Goal: Information Seeking & Learning: Check status

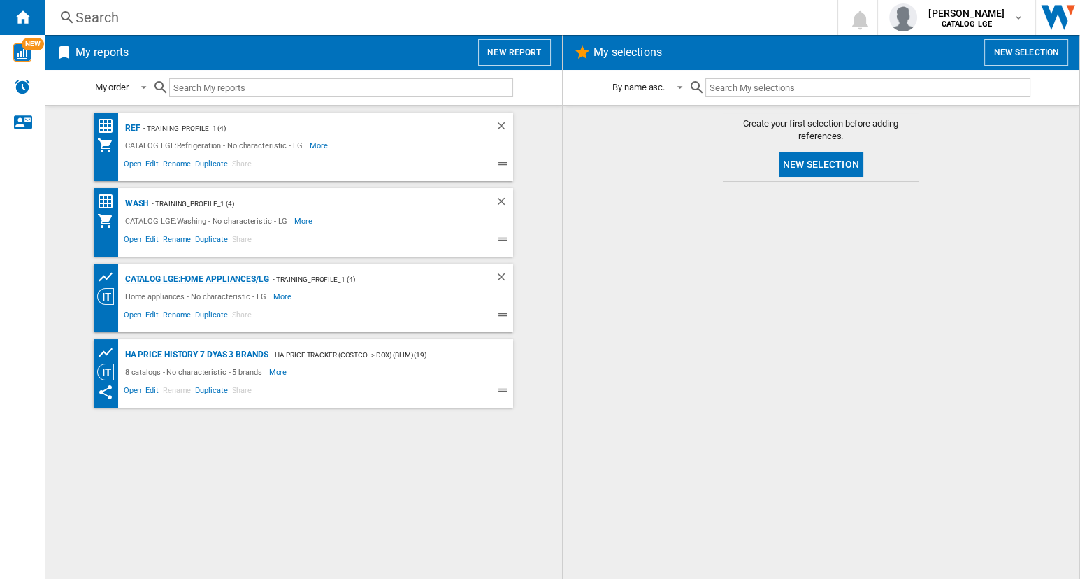
click at [169, 276] on div "CATALOG LGE:Home appliances/LG" at bounding box center [195, 279] width 147 height 17
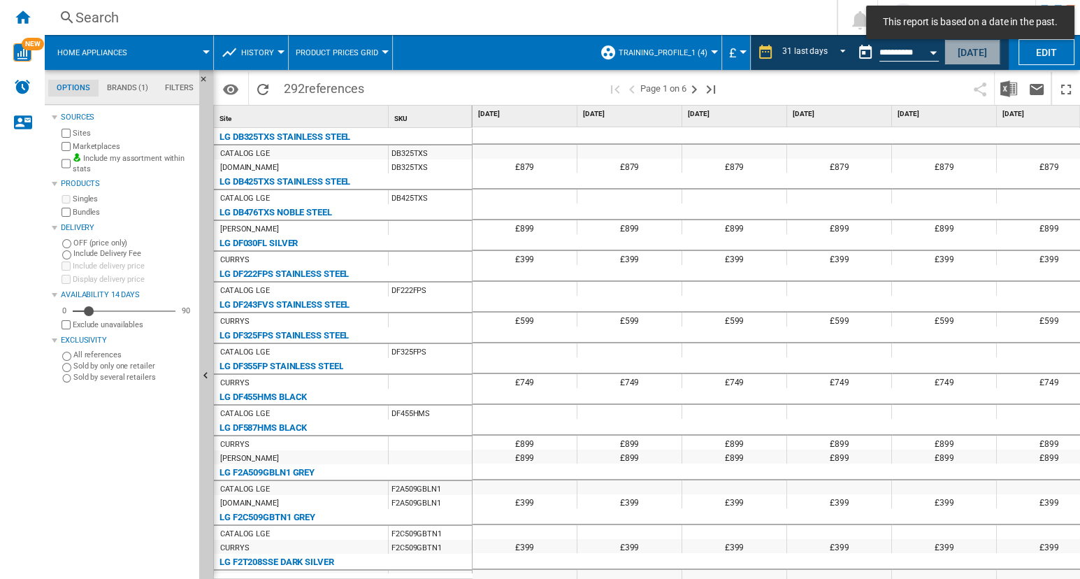
click at [949, 57] on button "[DATE]" at bounding box center [972, 52] width 56 height 26
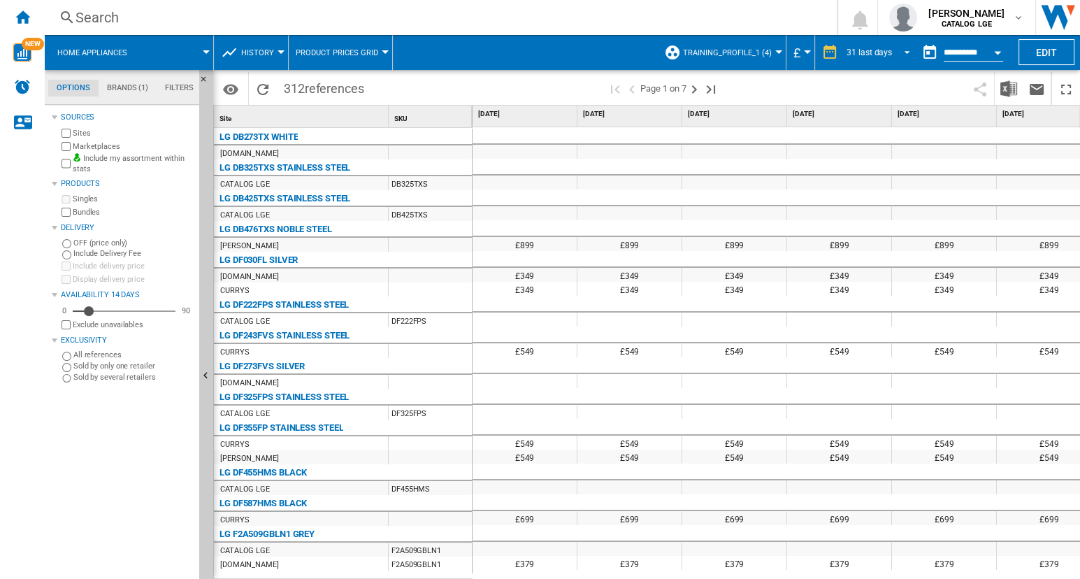
click at [903, 53] on span "REPORTS.WIZARD.STEPS.REPORT.STEPS.REPORT_OPTIONS.PERIOD: 31 last days" at bounding box center [903, 51] width 17 height 13
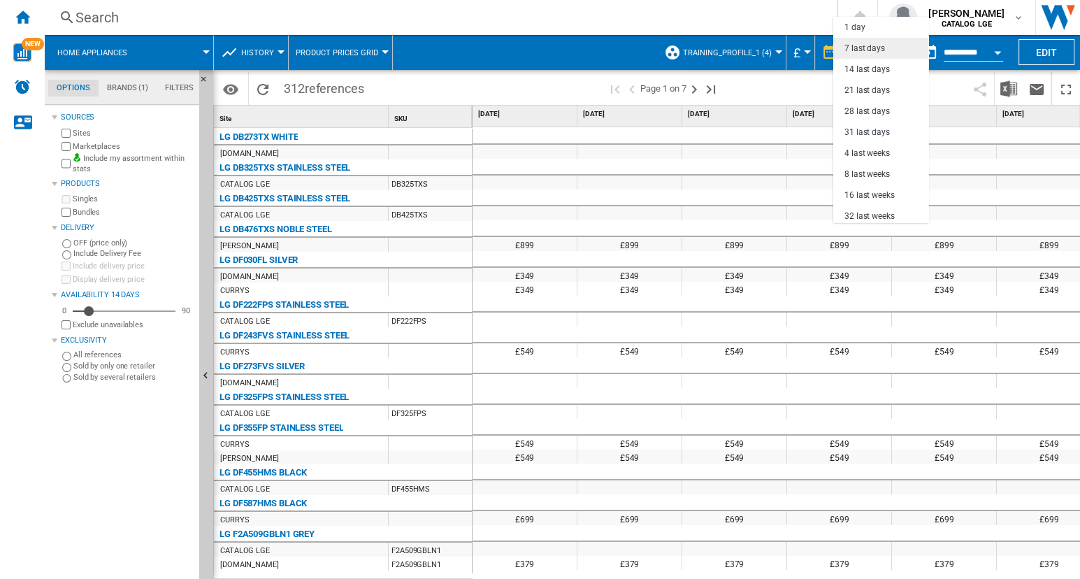
click at [892, 48] on md-option "7 last days" at bounding box center [880, 48] width 95 height 21
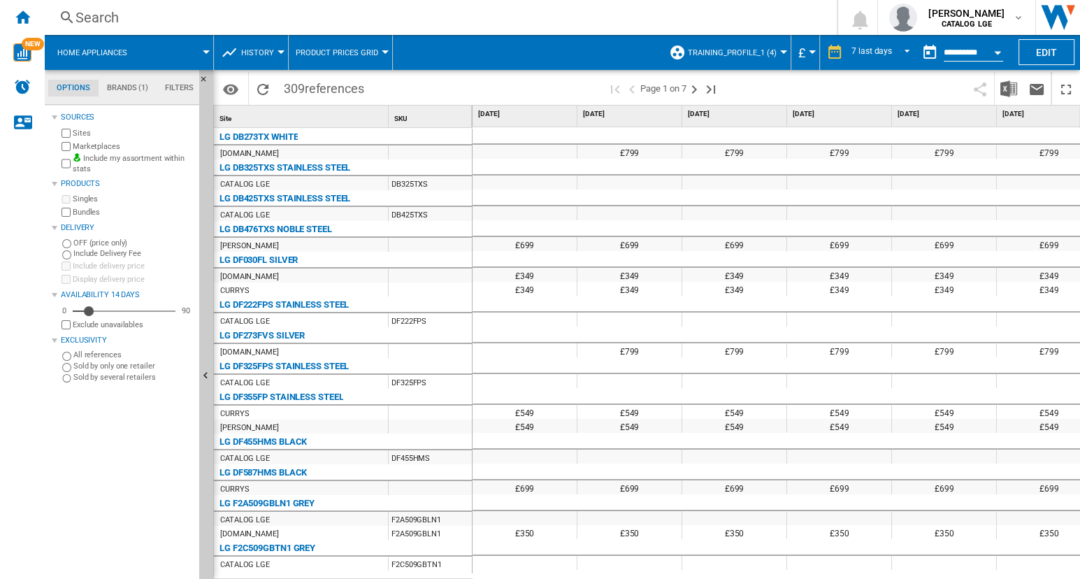
click at [781, 53] on div at bounding box center [783, 51] width 7 height 3
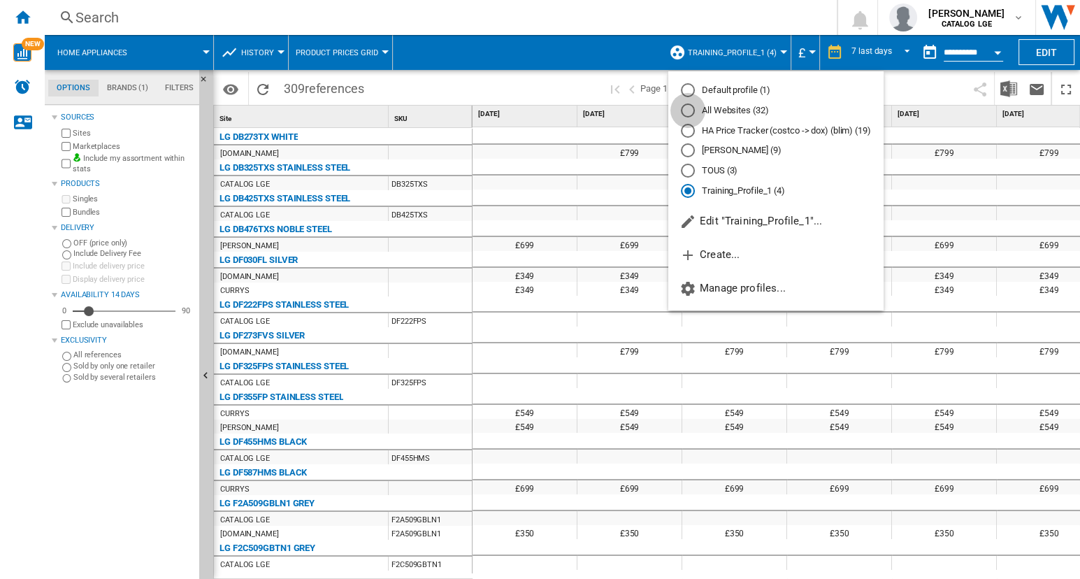
click at [689, 109] on div "All Websites (32)" at bounding box center [688, 110] width 14 height 14
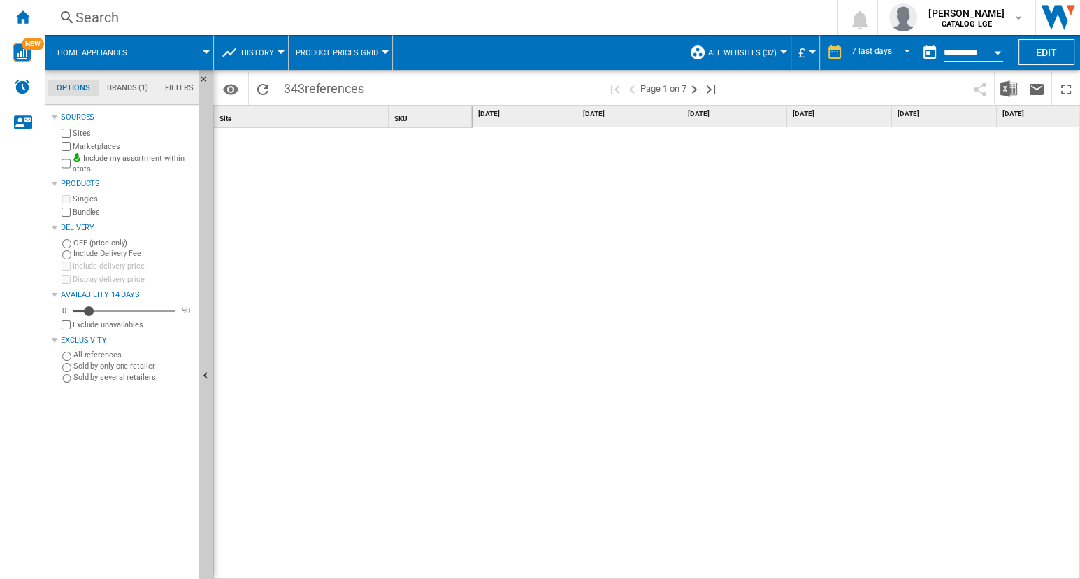
scroll to position [2567, 0]
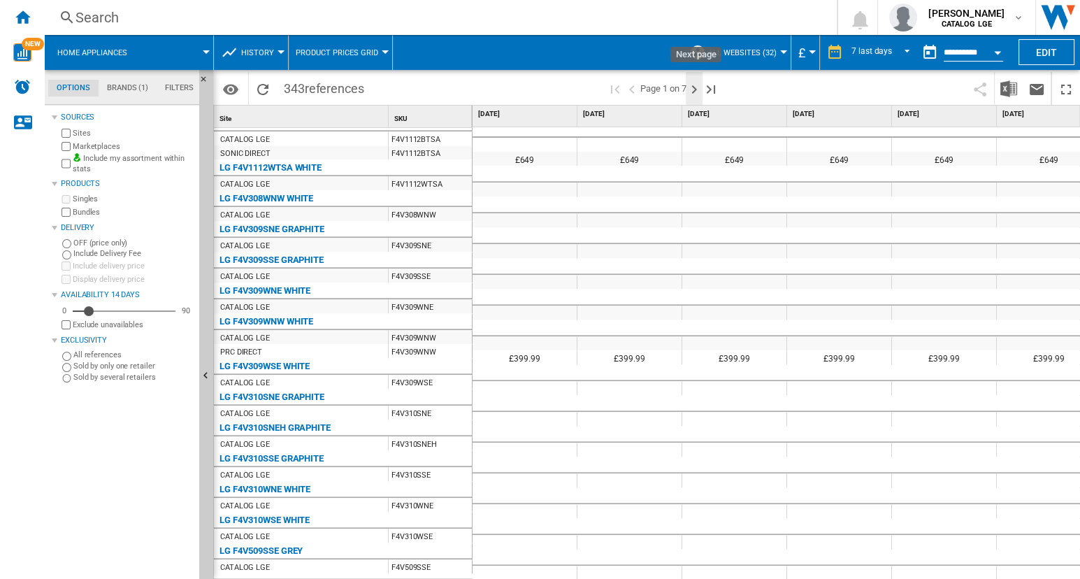
click at [696, 89] on ng-md-icon "Next page" at bounding box center [694, 89] width 17 height 17
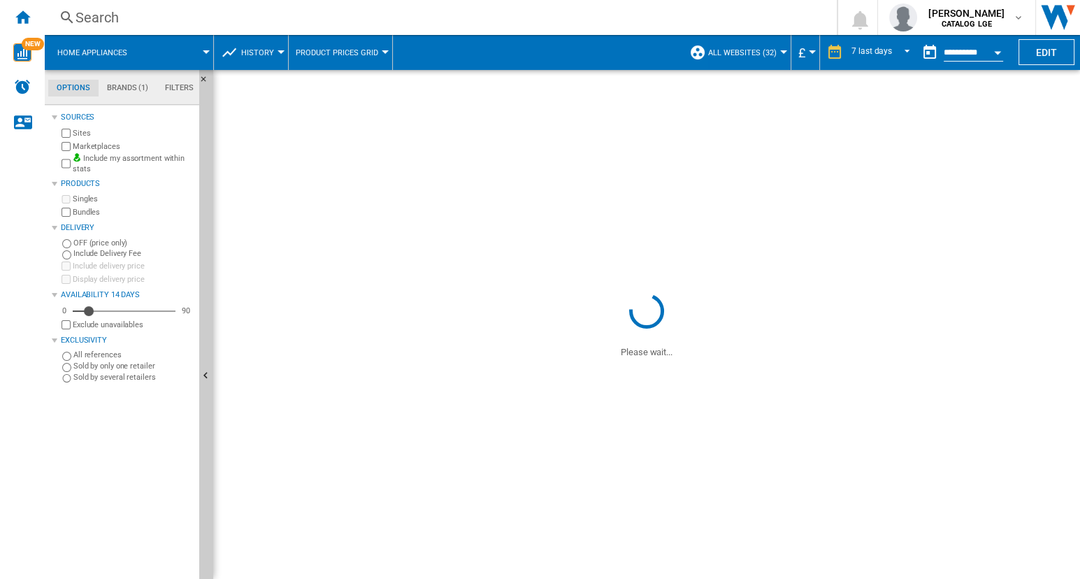
click at [708, 88] on span at bounding box center [646, 180] width 867 height 220
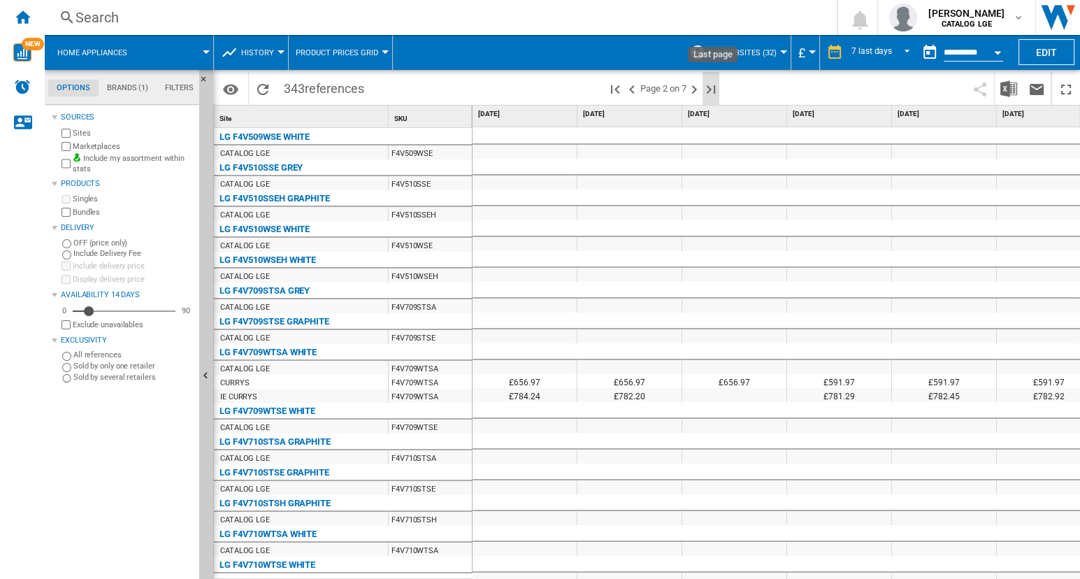
click at [709, 89] on ng-md-icon "Last page" at bounding box center [710, 89] width 17 height 17
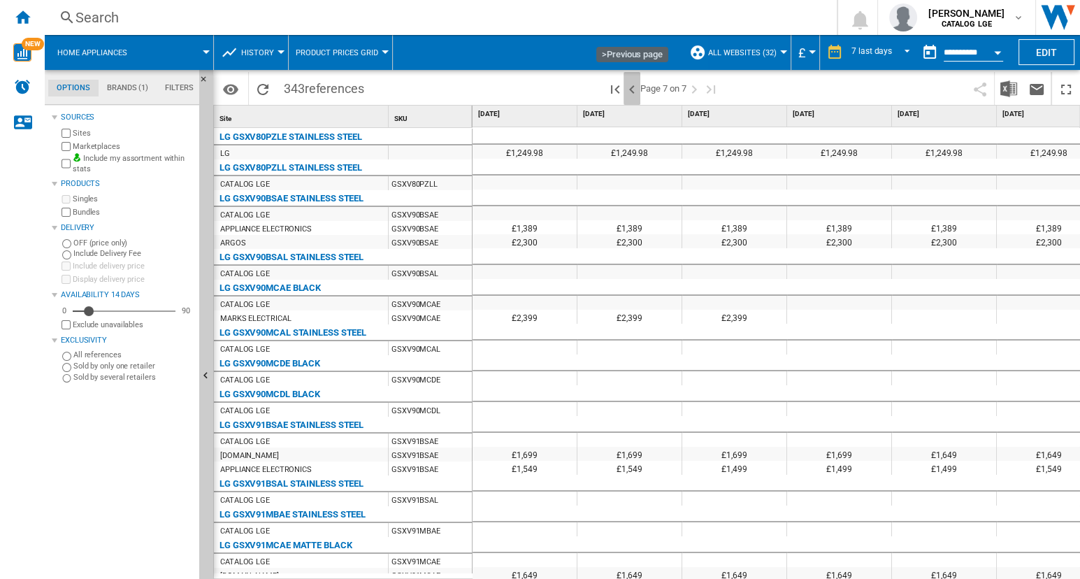
click at [632, 89] on ng-md-icon ">Previous page" at bounding box center [632, 89] width 17 height 17
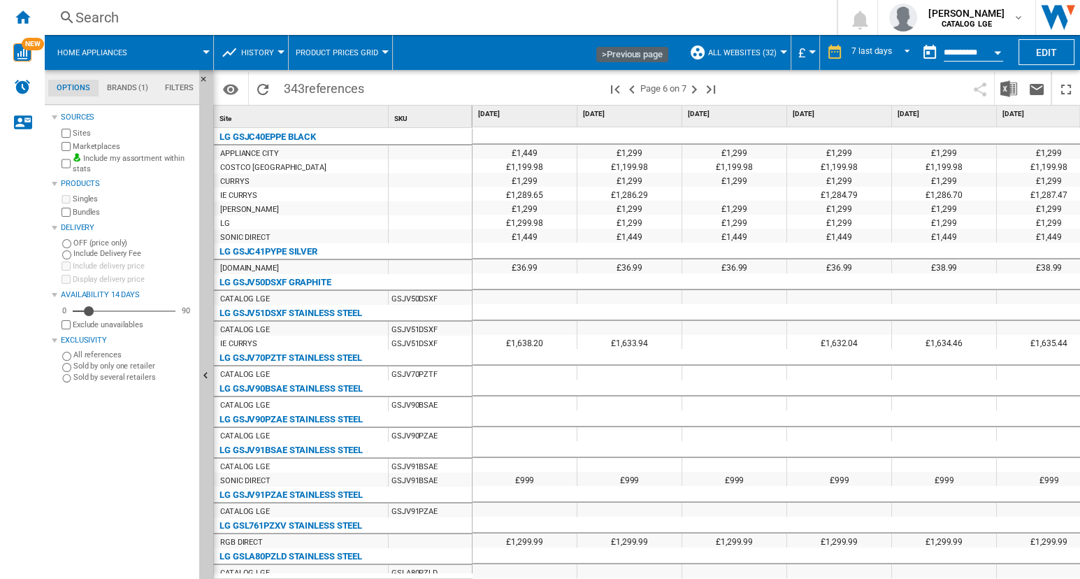
click at [632, 89] on ng-md-icon ">Previous page" at bounding box center [632, 89] width 17 height 17
